Goal: Task Accomplishment & Management: Use online tool/utility

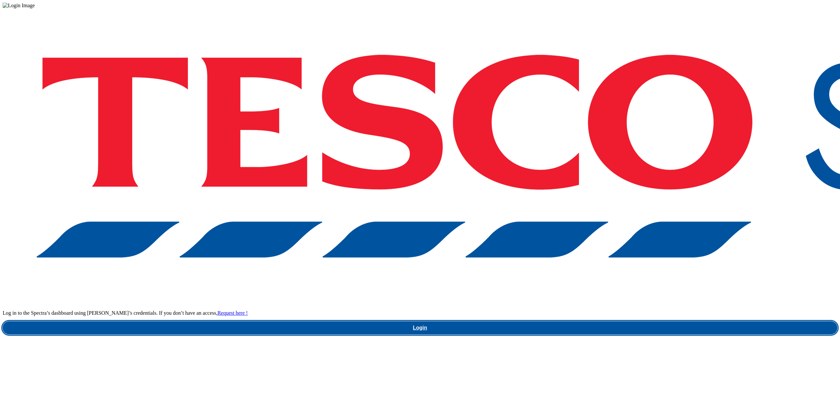
click at [582, 322] on link "Login" at bounding box center [420, 328] width 835 height 13
click at [586, 322] on link "Login" at bounding box center [420, 328] width 835 height 13
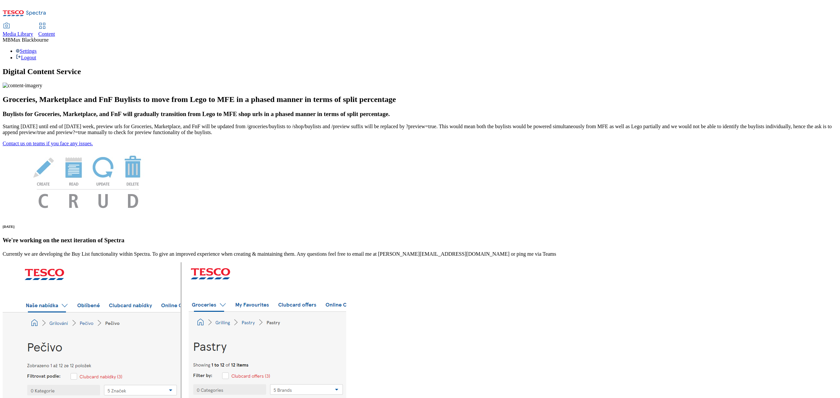
click at [55, 23] on link "Content" at bounding box center [46, 30] width 17 height 14
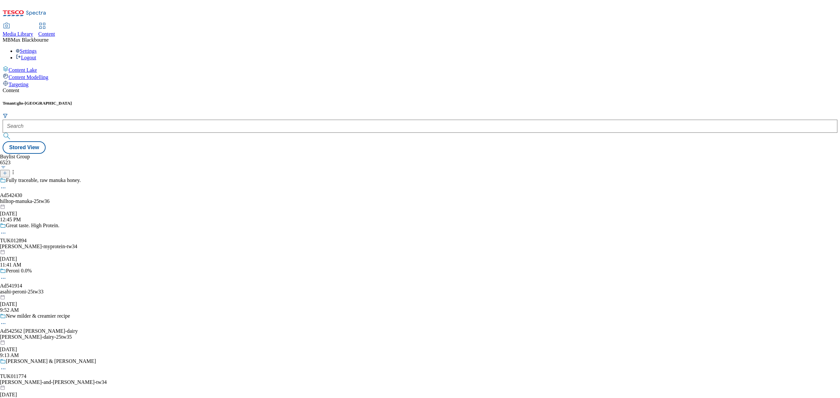
click at [230, 154] on div "Buylist Group 6523 Fully traceable, raw manuka honey. Ad542430 hilltop-manuka-2…" at bounding box center [420, 154] width 835 height 0
click at [142, 101] on div "Tenant: ghs-uk" at bounding box center [420, 121] width 835 height 41
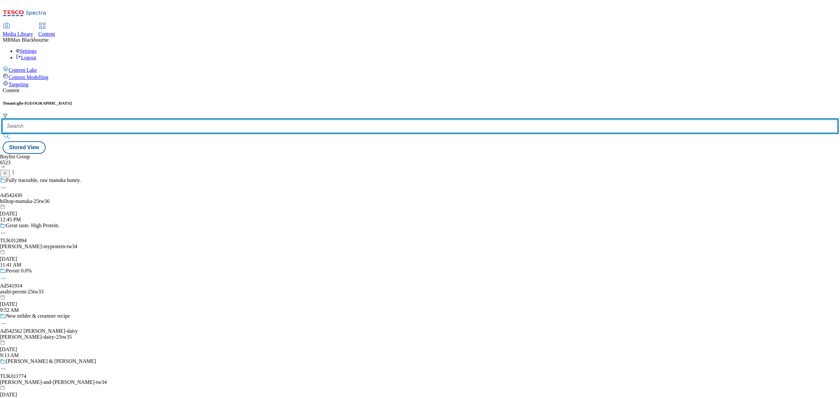
click at [142, 120] on input "text" at bounding box center [420, 126] width 835 height 13
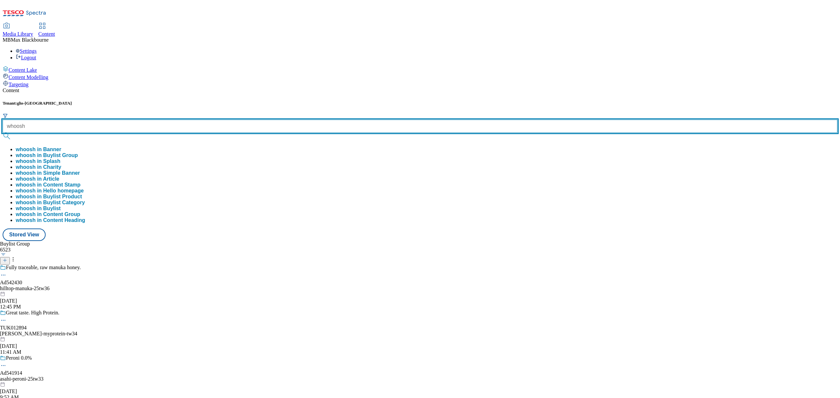
click at [3, 133] on button "submit" at bounding box center [7, 136] width 9 height 7
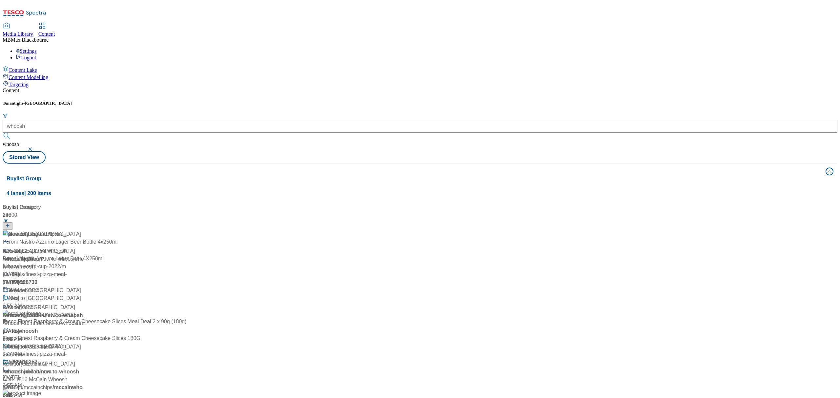
click at [182, 88] on div "Content Tenant: ghs-uk whoosh whoosh Stored View Buylist Group 4 lanes | 200 it…" at bounding box center [420, 269] width 835 height 362
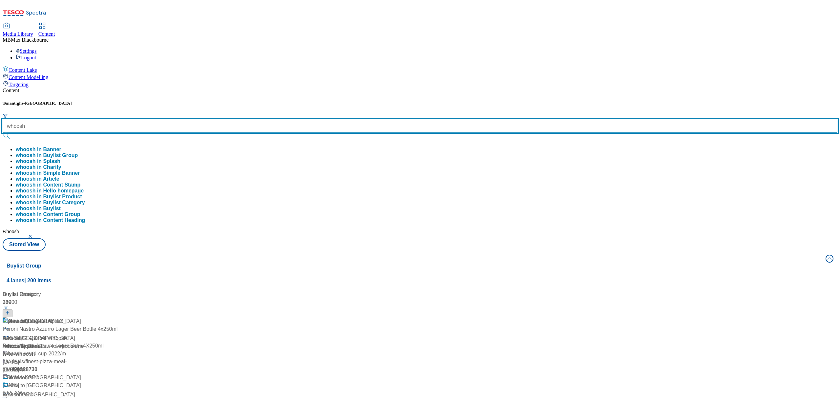
click at [163, 120] on input "whoosh" at bounding box center [420, 126] width 835 height 13
type input "whoosh special"
click at [3, 133] on button "submit" at bounding box center [7, 136] width 9 height 7
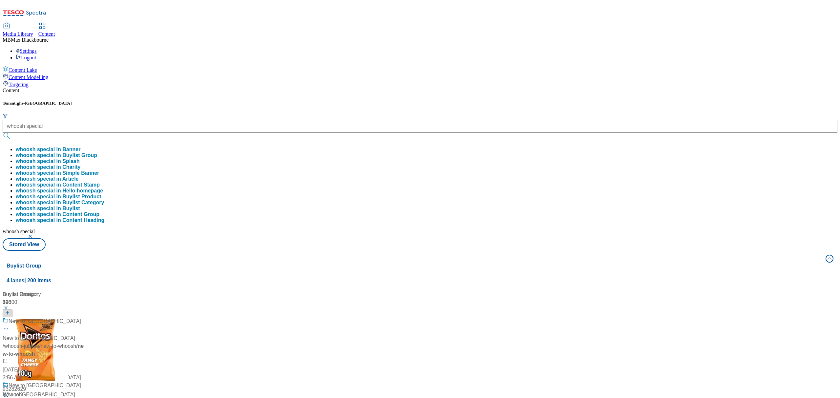
click at [243, 23] on div "Media Library Content MB Max Blackbourne Settings Logout" at bounding box center [420, 41] width 835 height 37
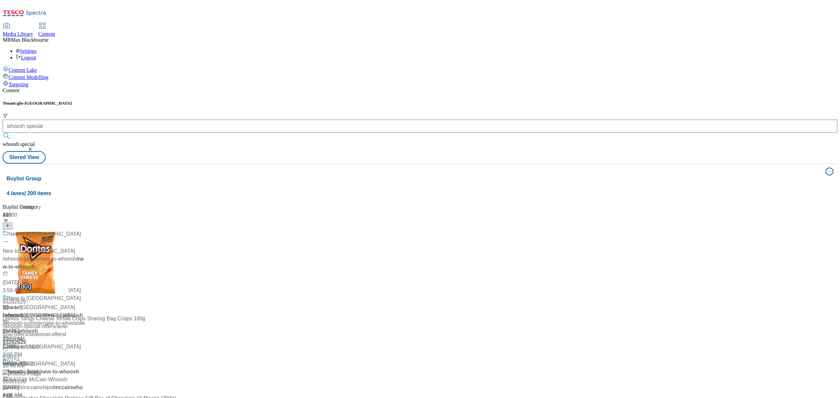
click at [34, 147] on button "button" at bounding box center [31, 149] width 7 height 4
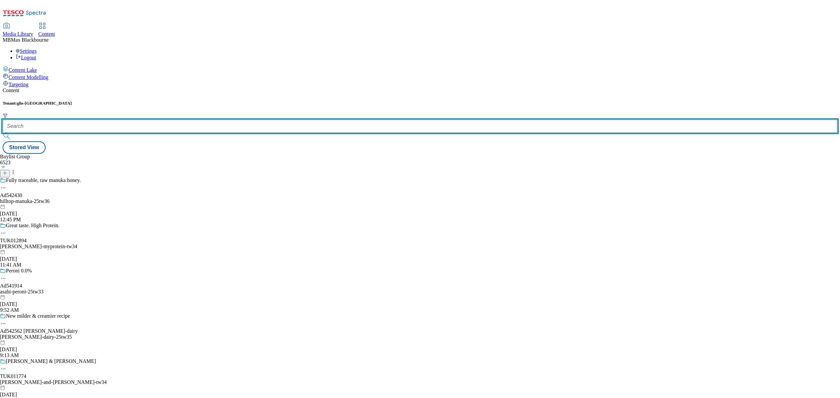
click at [163, 120] on input "text" at bounding box center [420, 126] width 835 height 13
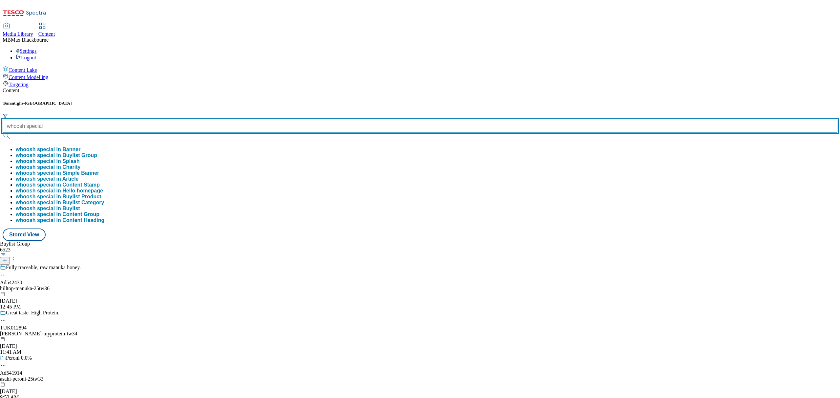
type input "whoosh special"
click at [3, 133] on button "submit" at bounding box center [7, 136] width 9 height 7
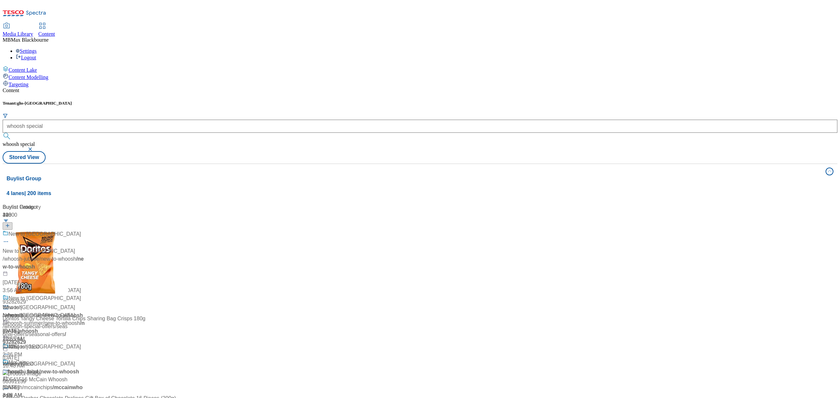
click at [277, 88] on div "Content Tenant: ghs-uk whoosh special whoosh special Stored View Buylist Group …" at bounding box center [420, 269] width 835 height 362
click at [54, 247] on div "Whoosh special offers" at bounding box center [29, 251] width 52 height 8
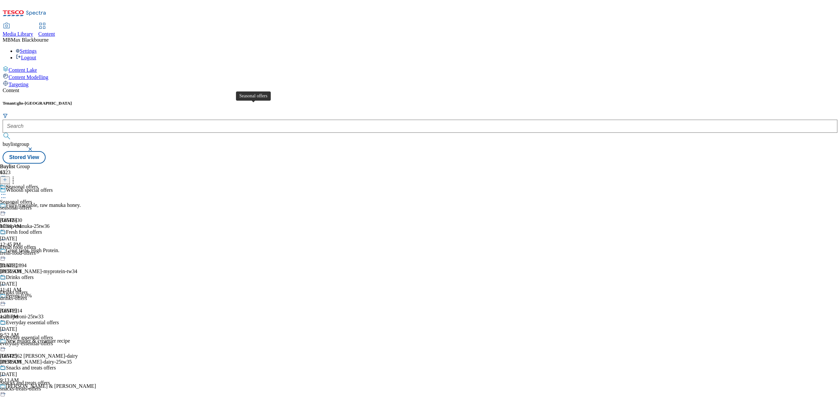
click at [32, 199] on div "Seasonal offers" at bounding box center [16, 202] width 32 height 6
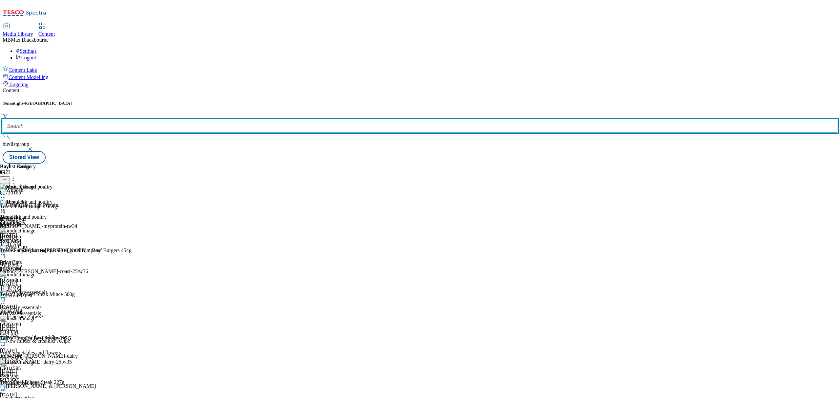
click at [157, 120] on input "text" at bounding box center [420, 126] width 835 height 13
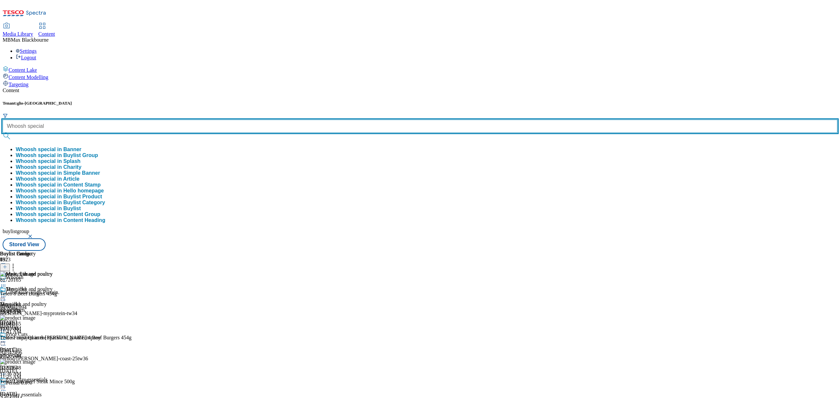
type input "Whoosh special"
click at [3, 133] on button "submit" at bounding box center [7, 136] width 9 height 7
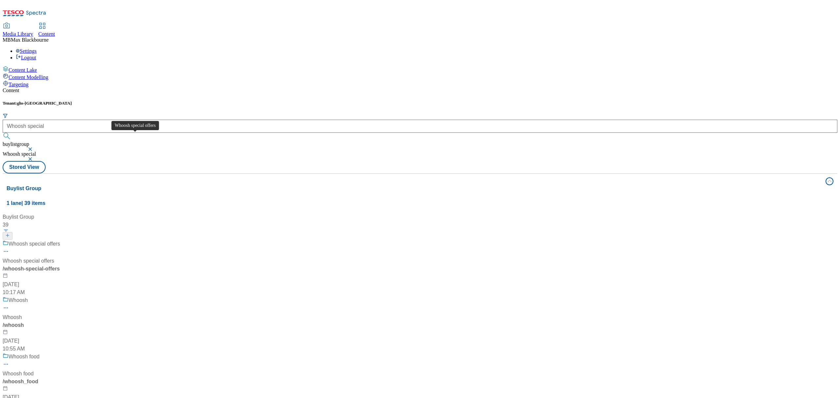
click at [60, 240] on div "Whoosh special offers" at bounding box center [35, 244] width 52 height 8
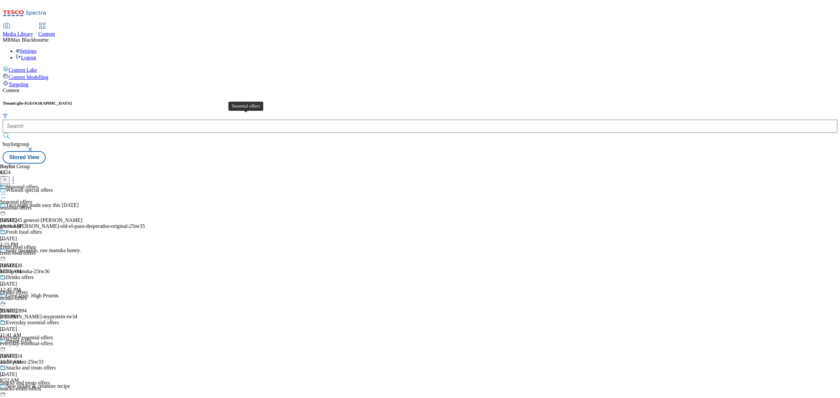
click at [38, 184] on div "Seasonal offers" at bounding box center [22, 187] width 32 height 6
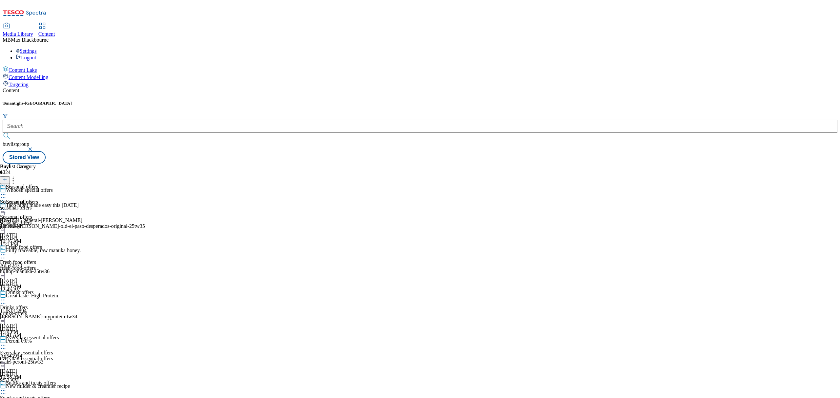
click at [38, 184] on div "Seasonal offers Seasonal offers seasonal-offers Oct 15, 2025 10:16 AM" at bounding box center [19, 206] width 38 height 45
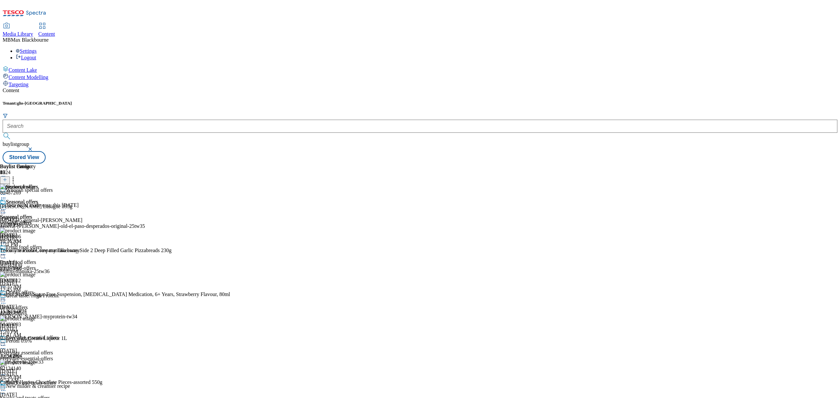
click at [7, 178] on icon at bounding box center [5, 180] width 5 height 5
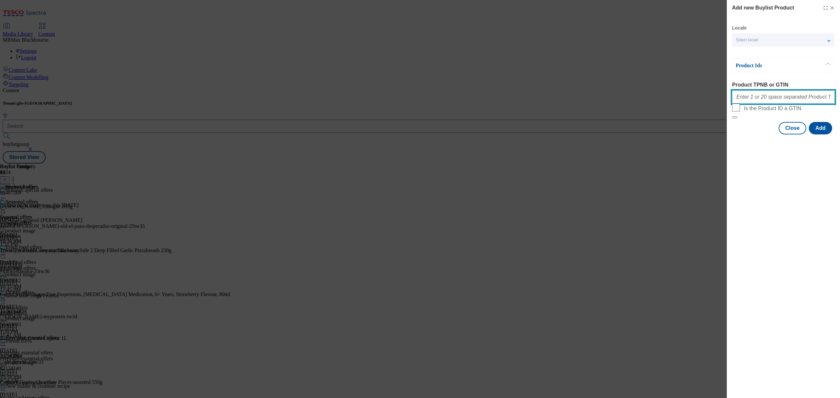
click at [780, 97] on input "Product TPNB or GTIN" at bounding box center [783, 97] width 103 height 13
paste input "50014680 50014766 50020522 50031935 50033841 50043633 50043662 50046929 5005653…"
type input "50014680 50014766 50020522 50031935 50033841 50043633 50043662 50046929 5005653…"
drag, startPoint x: 786, startPoint y: 228, endPoint x: 818, endPoint y: 154, distance: 81.3
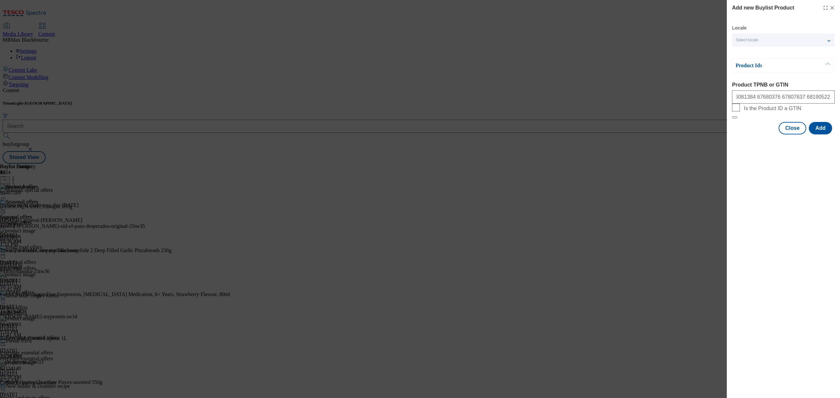
click at [786, 229] on div "Add new Buylist Product Locale Select locale English Welsh Product Ids Product …" at bounding box center [783, 199] width 113 height 398
click at [821, 135] on div "Locale Select locale English Welsh Product Ids Product TPNB or GTIN 50014680 50…" at bounding box center [783, 80] width 103 height 110
click at [823, 145] on div "Modal" at bounding box center [783, 140] width 113 height 9
click at [823, 135] on button "Add" at bounding box center [820, 128] width 23 height 12
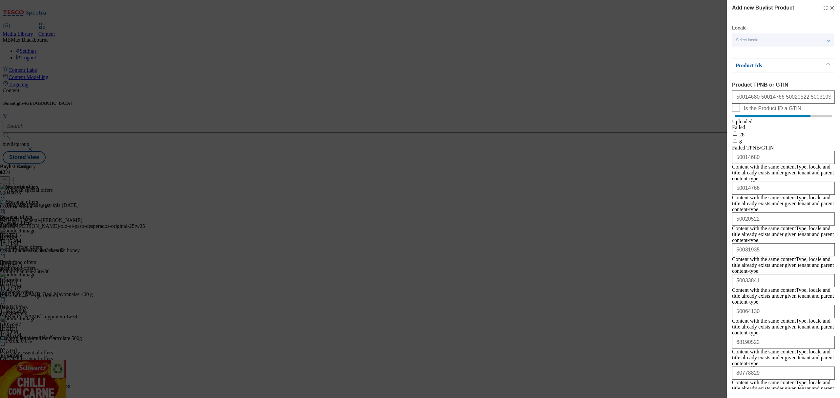
click at [832, 7] on icon "Modal" at bounding box center [832, 7] width 5 height 5
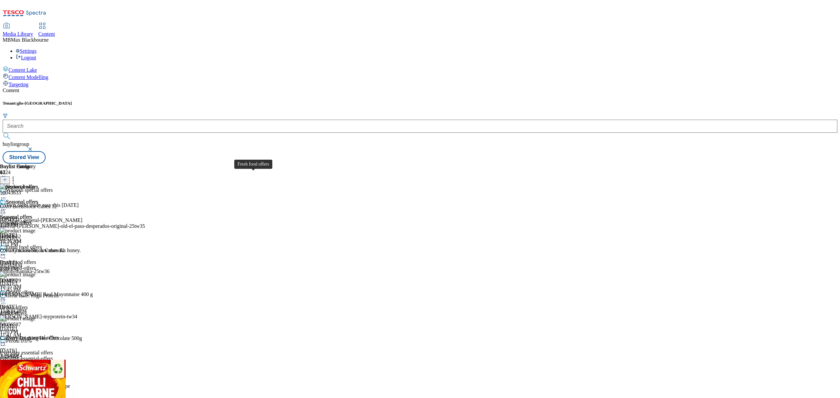
click at [42, 245] on span "Fresh food offers" at bounding box center [24, 248] width 36 height 7
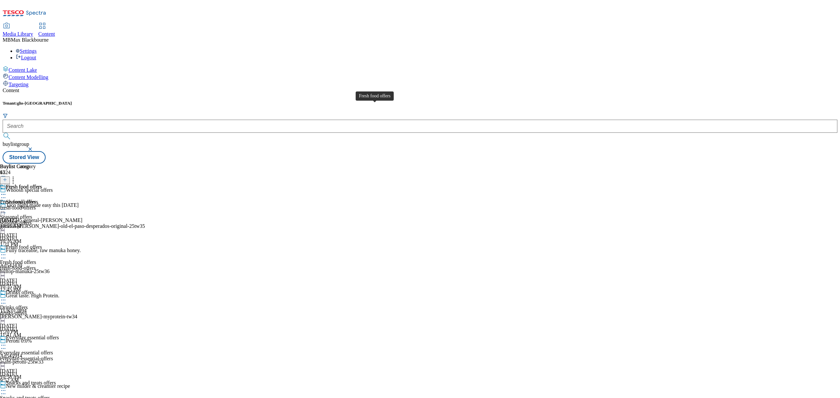
click at [42, 184] on div "Fresh food offers" at bounding box center [24, 187] width 36 height 6
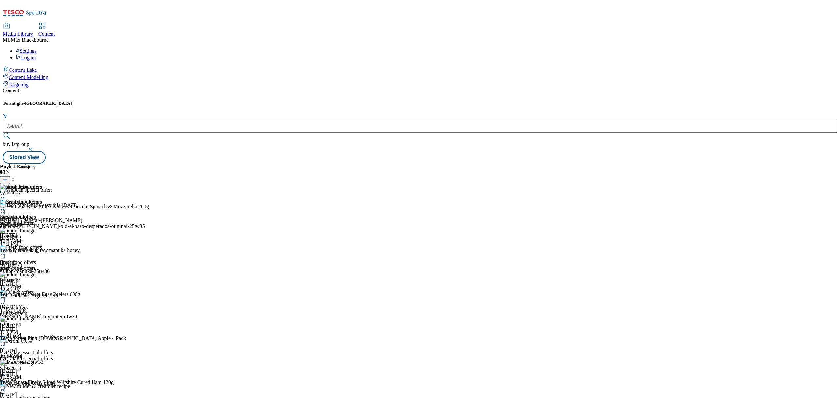
click at [7, 178] on icon at bounding box center [5, 180] width 5 height 5
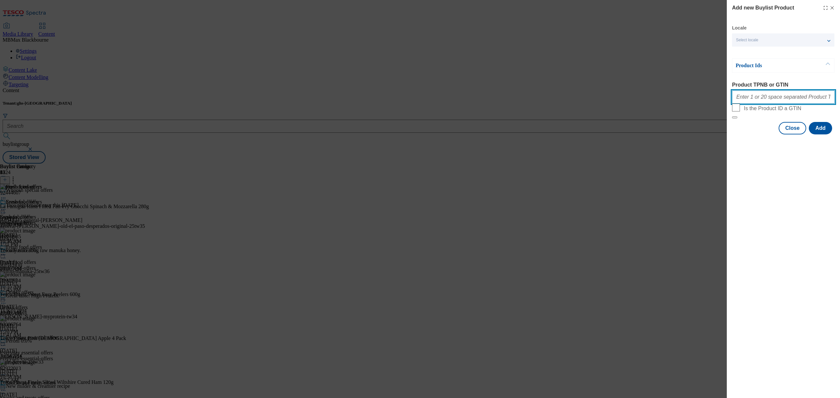
click at [783, 102] on input "Product TPNB or GTIN" at bounding box center [783, 97] width 103 height 13
paste input "50149445 50344298 50608749 51308613 51954930 52195737 57498008 57761152 5806302…"
type input "50149445 50344298 50608749 51308613 51954930 52195737 57498008 57761152 5806302…"
click at [825, 135] on button "Add" at bounding box center [820, 128] width 23 height 12
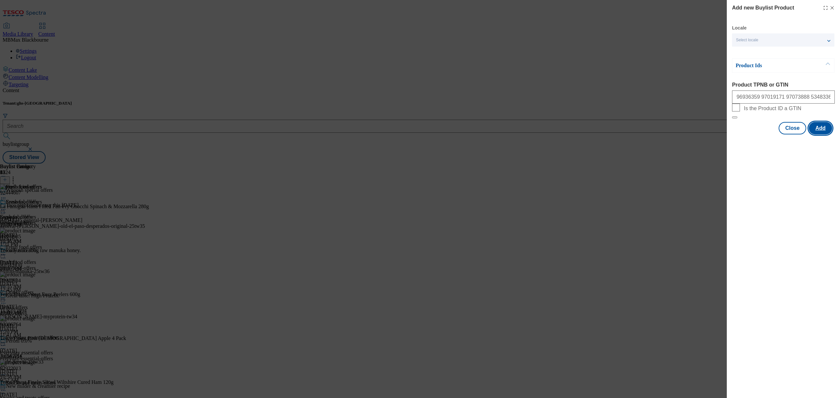
scroll to position [0, 0]
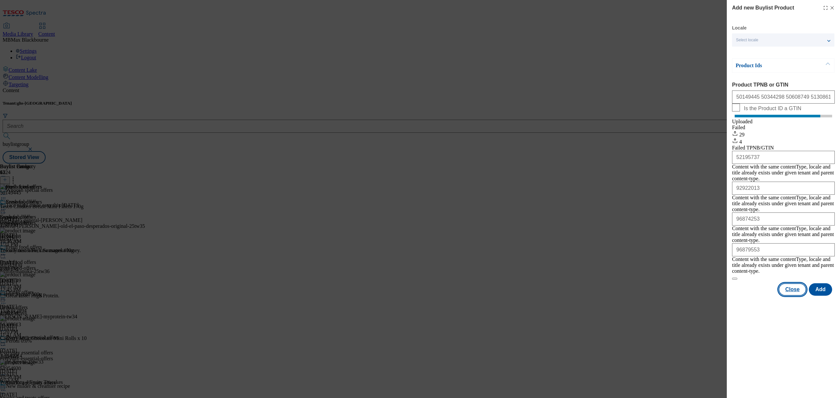
click at [787, 284] on button "Close" at bounding box center [793, 290] width 28 height 12
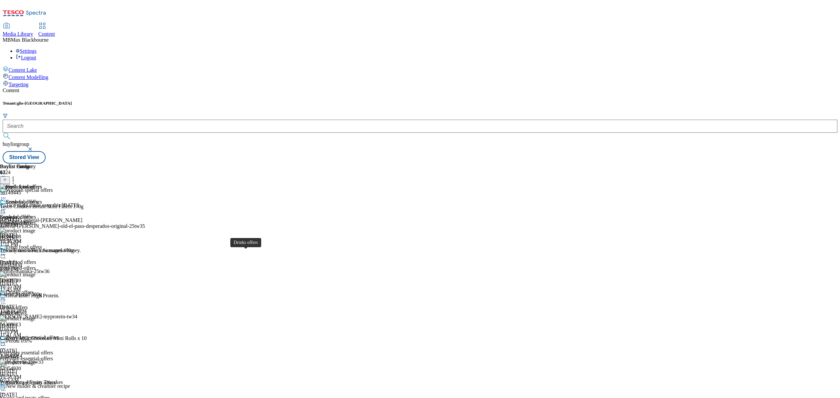
click at [28, 305] on div "Drinks offers" at bounding box center [14, 308] width 28 height 6
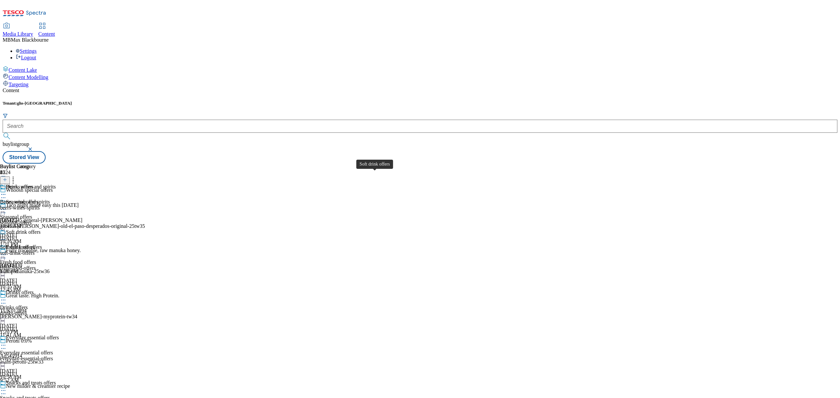
click at [40, 229] on div "Soft drink offers" at bounding box center [23, 232] width 34 height 6
click at [56, 199] on div "Beers, wines and spirits" at bounding box center [31, 202] width 50 height 6
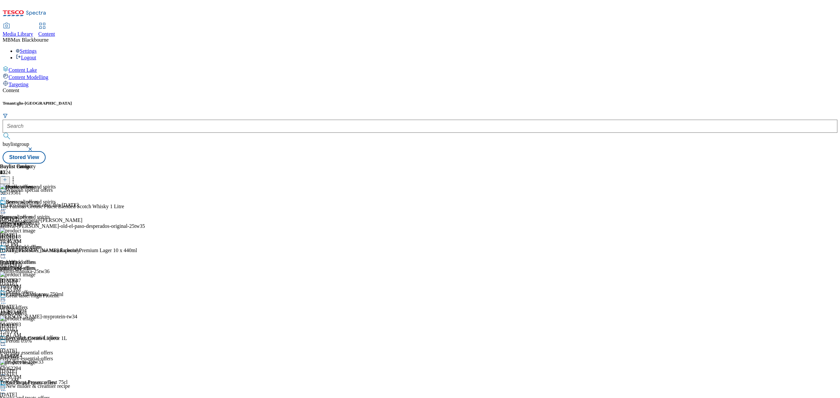
click at [165, 176] on div at bounding box center [82, 180] width 165 height 9
click at [7, 178] on icon at bounding box center [5, 180] width 5 height 5
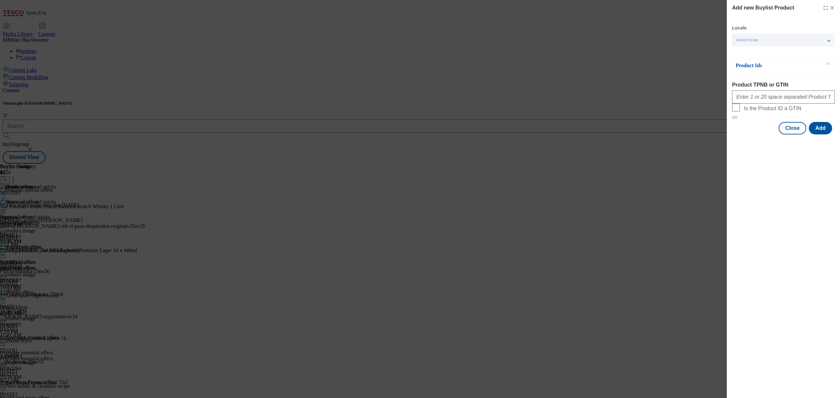
click at [809, 104] on div "Modal" at bounding box center [783, 96] width 103 height 16
click at [808, 99] on input "Product TPNB or GTIN" at bounding box center [783, 97] width 103 height 13
paste input "50343779 88623839 61062294 60501664 71903258 50706057 50519561 87888521 5040309…"
type input "50343779 88623839 61062294 60501664 71903258 50706057 50519561 87888521 5040309…"
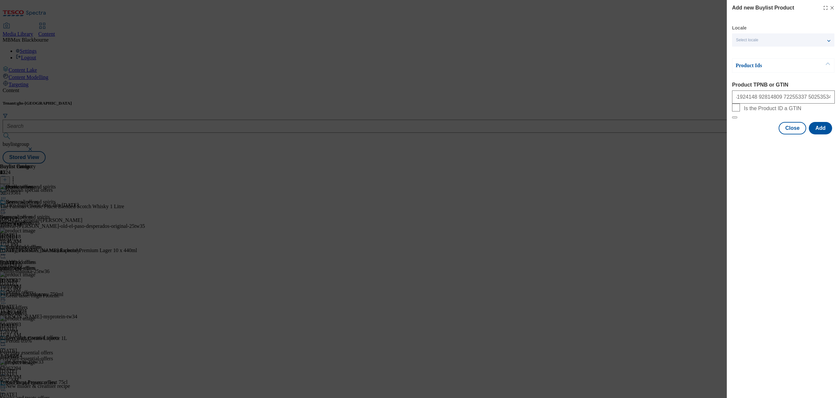
click at [789, 236] on div "Add new Buylist Product Locale Select locale English Welsh Product Ids Product …" at bounding box center [783, 199] width 113 height 398
click at [819, 135] on button "Add" at bounding box center [820, 128] width 23 height 12
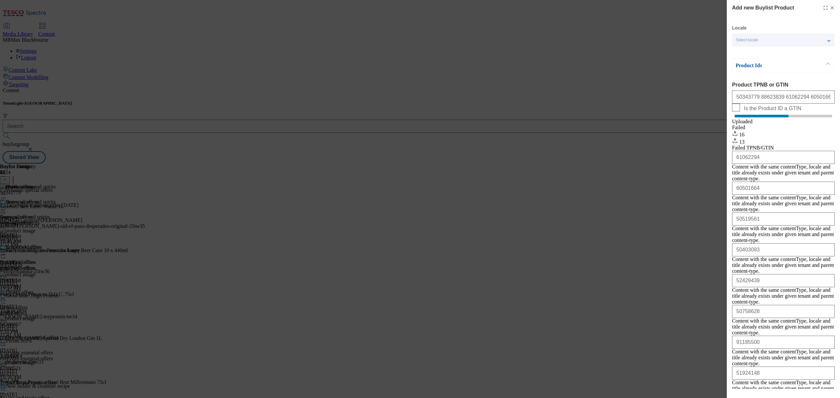
click at [830, 9] on icon "Modal" at bounding box center [832, 7] width 5 height 5
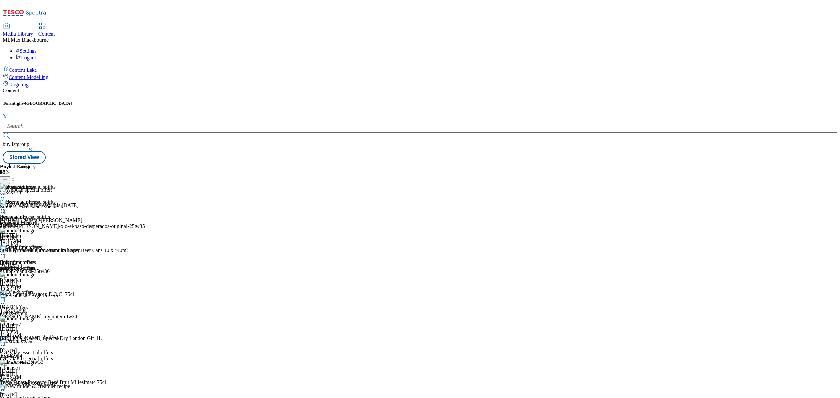
scroll to position [131, 0]
click at [59, 335] on div "Everyday essential offers" at bounding box center [32, 338] width 53 height 6
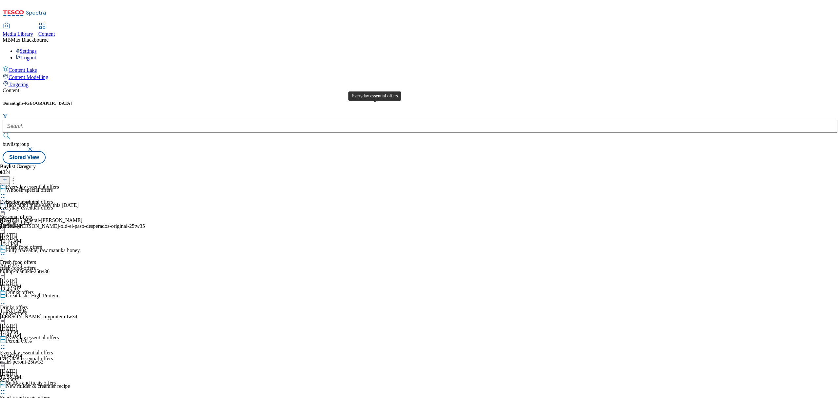
click at [59, 184] on div "Everyday essential offers" at bounding box center [32, 187] width 53 height 6
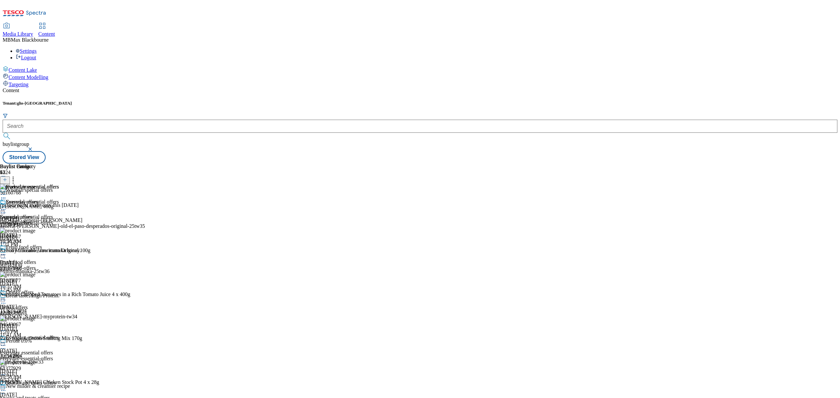
click at [10, 177] on button at bounding box center [5, 181] width 10 height 8
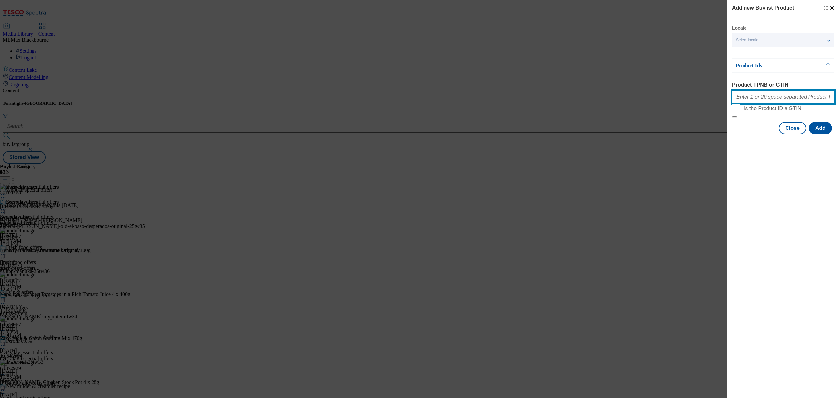
click at [785, 99] on input "Product TPNB or GTIN" at bounding box center [783, 97] width 103 height 13
paste input "50343779 88623839 61062294 60501664 71903258 50706057 50519561 87888521 5040309…"
type input "50343779 88623839 61062294 60501664 71903258 50706057 50519561 87888521 5040309…"
click at [782, 224] on div "Add new Buylist Product Locale Select locale English Welsh Product Ids Product …" at bounding box center [783, 199] width 113 height 398
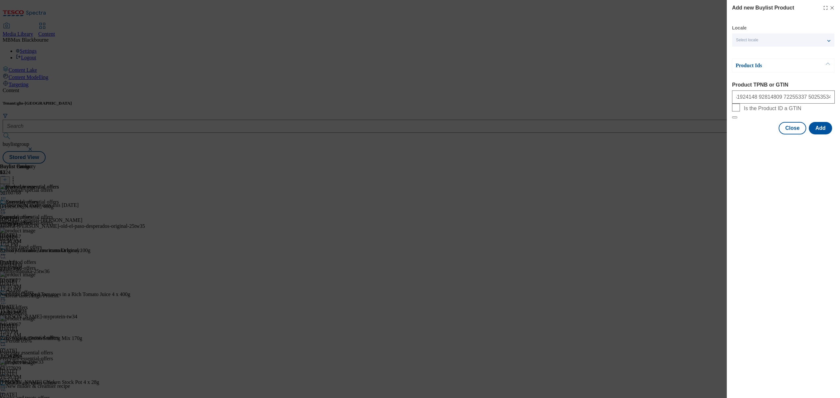
scroll to position [0, 0]
click at [809, 135] on div "Close Add" at bounding box center [783, 128] width 103 height 12
click at [815, 135] on button "Add" at bounding box center [820, 128] width 23 height 12
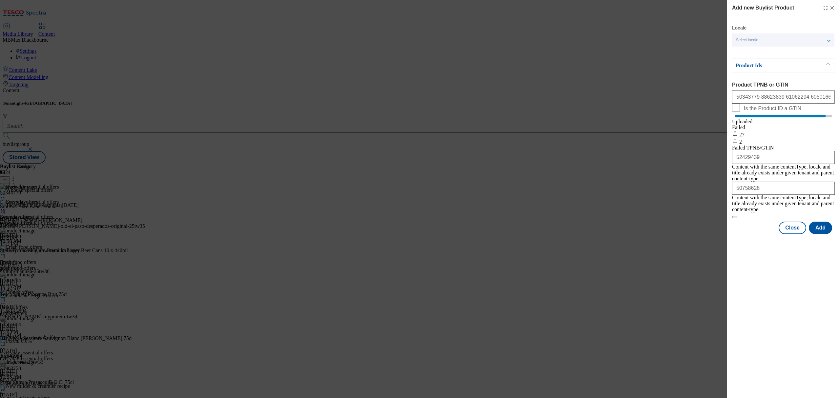
click at [834, 11] on div "Add new Buylist Product" at bounding box center [783, 8] width 103 height 8
click at [834, 6] on icon "Modal" at bounding box center [832, 7] width 5 height 5
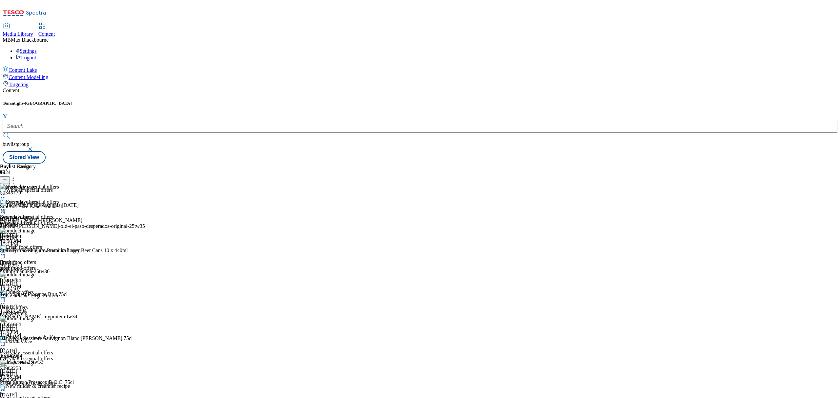
scroll to position [263, 0]
click at [56, 380] on div "Snacks and treats offers" at bounding box center [31, 383] width 50 height 6
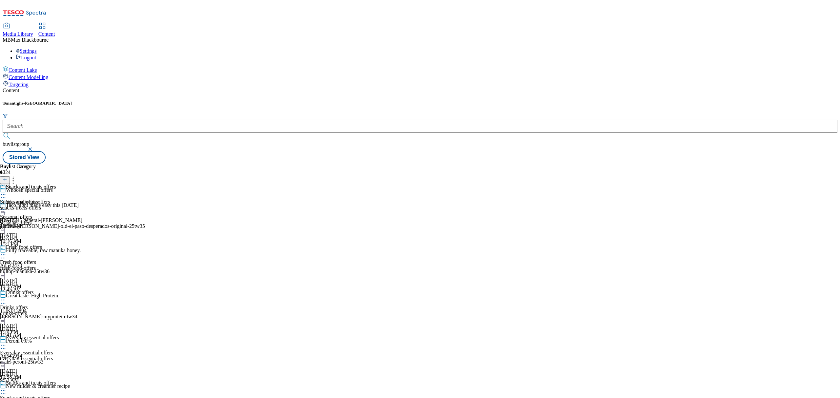
click at [50, 199] on div "Snacks and treats offers" at bounding box center [25, 202] width 50 height 6
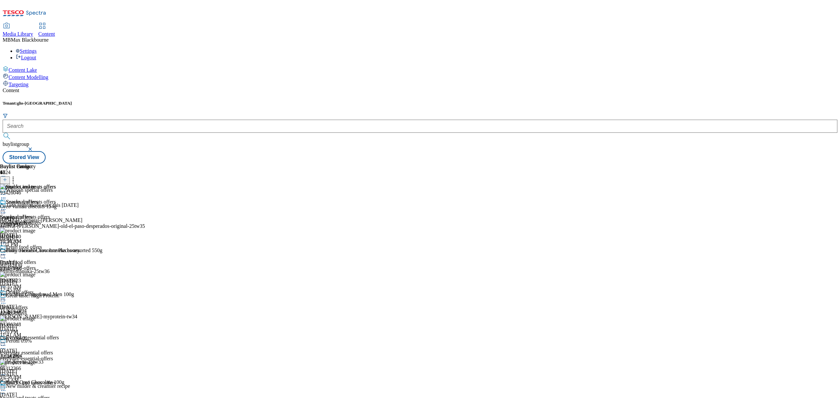
click at [7, 180] on line at bounding box center [4, 180] width 3 height 0
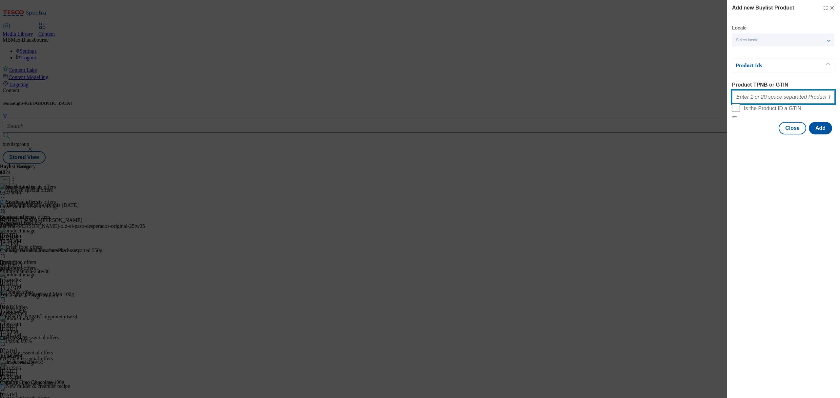
click at [777, 98] on input "Product TPNB or GTIN" at bounding box center [783, 97] width 103 height 13
paste input "50067386 50270058 50353479 50378133 50380953 50391139 50499214 50532953 5058259…"
type input "50067386 50270058 50353479 50378133 50380953 50391139 50499214 50532953 5058259…"
drag, startPoint x: 796, startPoint y: 225, endPoint x: 804, endPoint y: 165, distance: 59.9
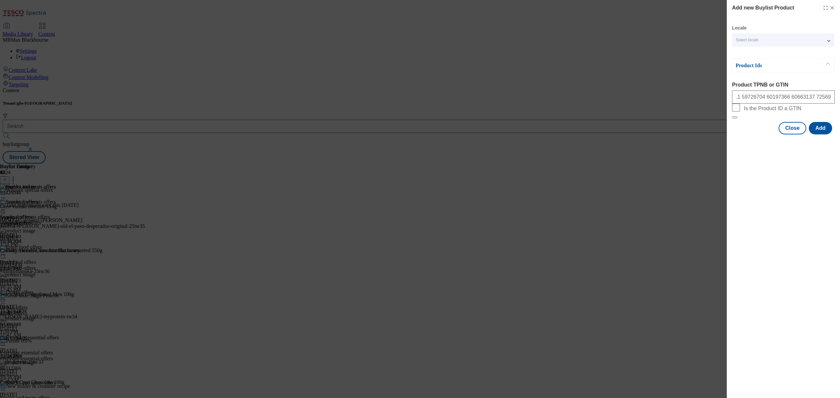
click at [797, 225] on div "Add new Buylist Product Locale Select locale English Welsh Product Ids Product …" at bounding box center [783, 199] width 113 height 398
click at [813, 135] on button "Add" at bounding box center [820, 128] width 23 height 12
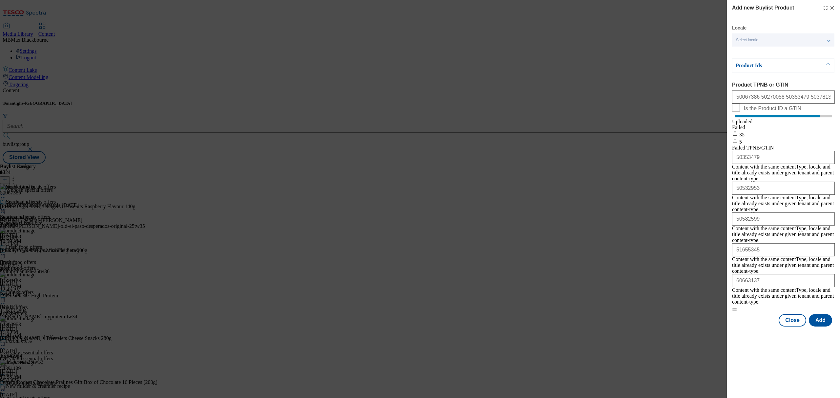
click at [834, 10] on icon "Modal" at bounding box center [832, 7] width 5 height 5
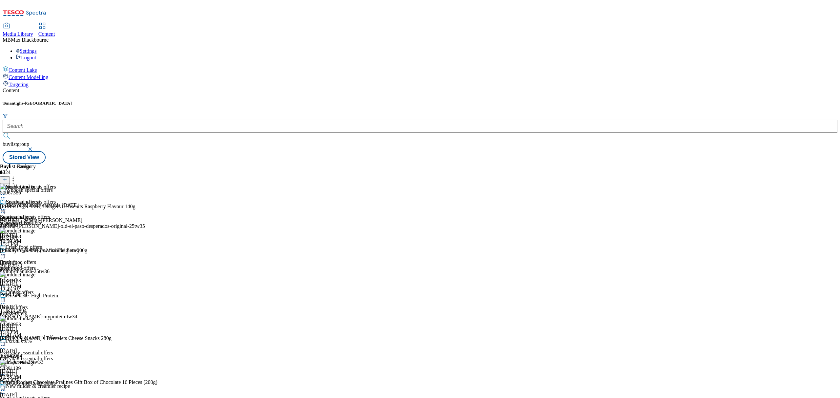
scroll to position [255, 0]
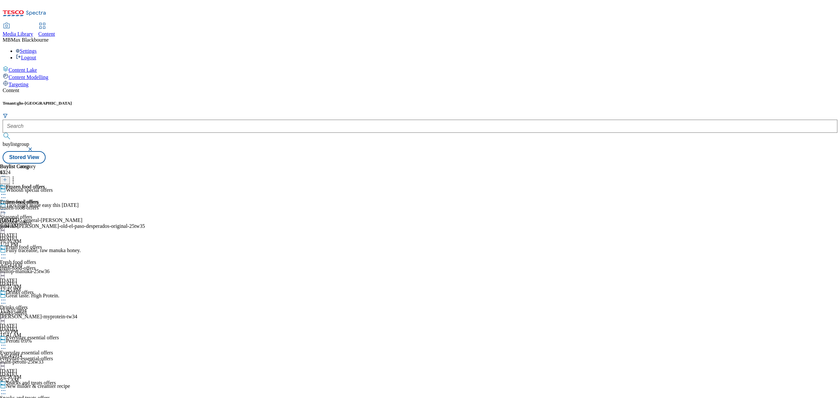
click at [45, 184] on div "Frozen food offers Frozen food offers frozen-food-offers Oct 15, 2025 9:04 AM" at bounding box center [22, 206] width 45 height 45
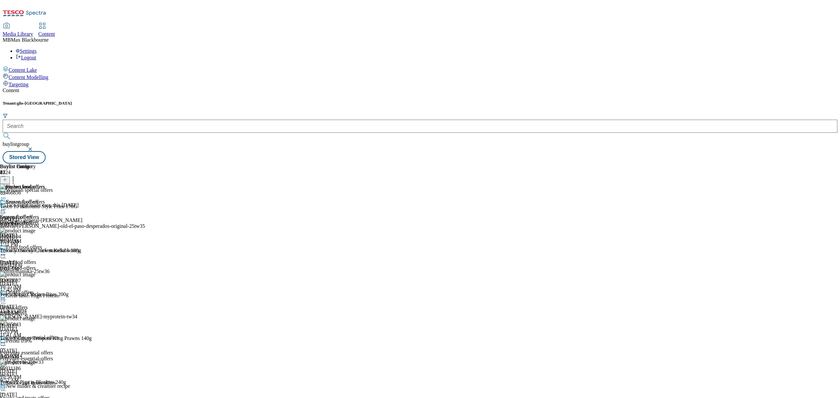
click at [92, 164] on div "Buylist Product 27" at bounding box center [46, 174] width 92 height 20
click at [10, 178] on div at bounding box center [5, 181] width 10 height 6
click at [7, 178] on icon at bounding box center [5, 180] width 5 height 5
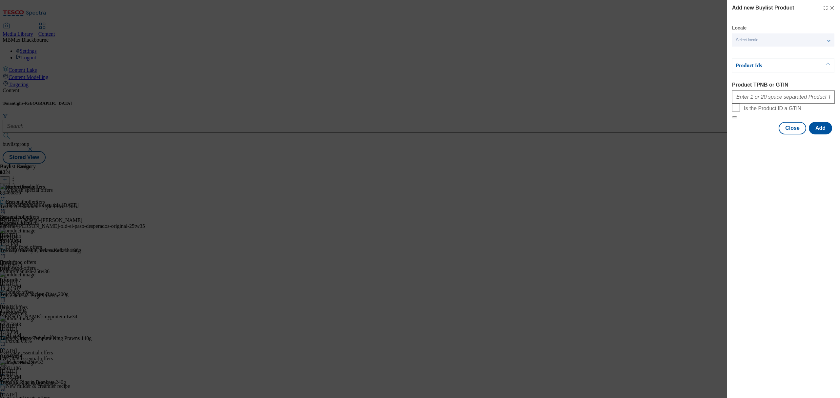
click at [761, 107] on form "Product TPNB or GTIN Is the Product ID a GTIN" at bounding box center [783, 100] width 103 height 37
click at [771, 104] on div "Modal" at bounding box center [783, 96] width 103 height 16
drag, startPoint x: 781, startPoint y: 105, endPoint x: 798, endPoint y: 105, distance: 17.1
click at [781, 104] on input "Product TPNB or GTIN" at bounding box center [783, 97] width 103 height 13
paste input "51582603 54310052 62046001 65971202 66026825 71190103 73615918 82891518 8488456…"
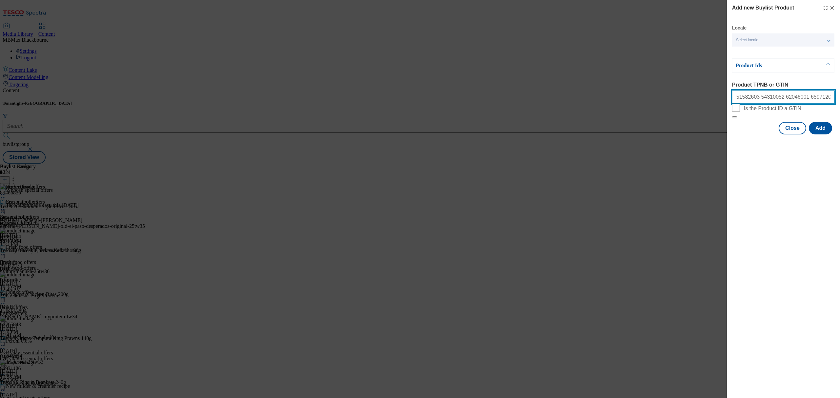
scroll to position [0, 408]
type input "51582603 54310052 62046001 65971202 66026825 71190103 73615918 82891518 8488456…"
click at [825, 135] on button "Add" at bounding box center [820, 128] width 23 height 12
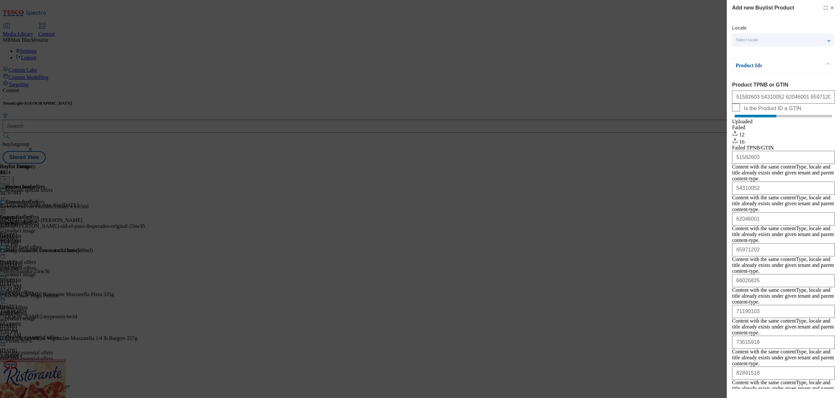
click at [833, 7] on div "Add new Buylist Product Locale Select locale English Welsh Product Ids Product …" at bounding box center [783, 194] width 113 height 389
click at [830, 10] on div "Add new Buylist Product Locale Select locale English Welsh Product Ids Product …" at bounding box center [783, 194] width 113 height 389
click at [829, 8] on div "Add new Buylist Product Locale Select locale English Welsh Product Ids Product …" at bounding box center [783, 194] width 113 height 389
click at [828, 8] on div "Add new Buylist Product Locale Select locale English Welsh Product Ids Product …" at bounding box center [783, 194] width 113 height 389
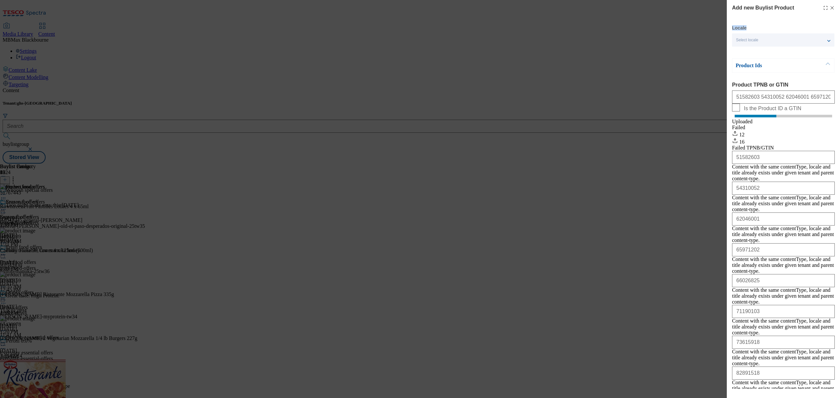
click at [830, 8] on icon "Modal" at bounding box center [832, 7] width 5 height 5
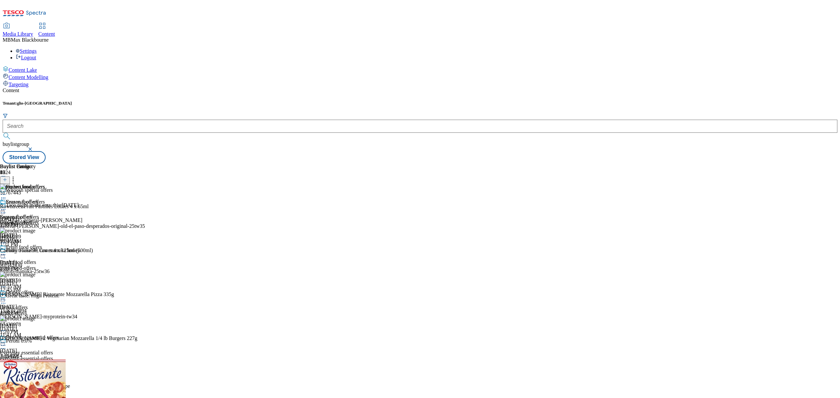
click at [725, 164] on div "Buylist Group 6524 Whoosh special offers Taco night made easy this day of the d…" at bounding box center [420, 164] width 835 height 0
click at [89, 204] on div "Rowntrees Fruit Pastilles Lollies 4 x 65ml" at bounding box center [44, 207] width 89 height 6
click at [166, 184] on div "51767443 Rowntrees Fruit Pastilles Lollies 4 x 65ml Oct 15, 2025 1:39 PM" at bounding box center [83, 206] width 166 height 44
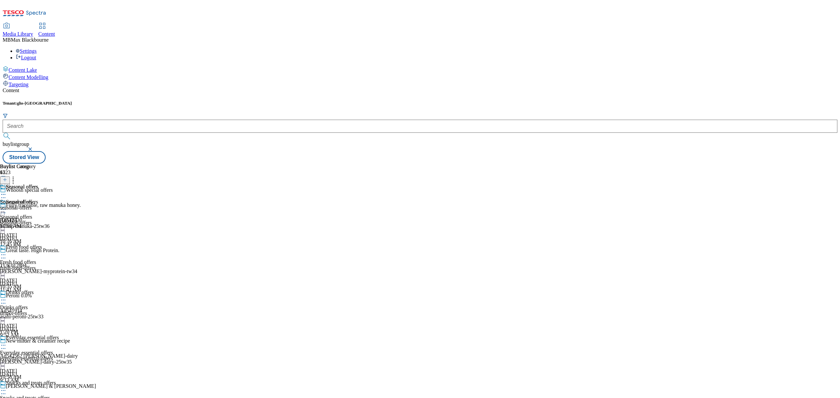
scroll to position [175, 0]
click at [158, 88] on div "Content Tenant: ghs-uk buylistgroup Stored View Buylist Group 6523 Whoosh speci…" at bounding box center [420, 126] width 835 height 76
click at [158, 3] on div "Media Library Content MB [PERSON_NAME] Settings Logout" at bounding box center [420, 32] width 835 height 58
